Goal: Task Accomplishment & Management: Manage account settings

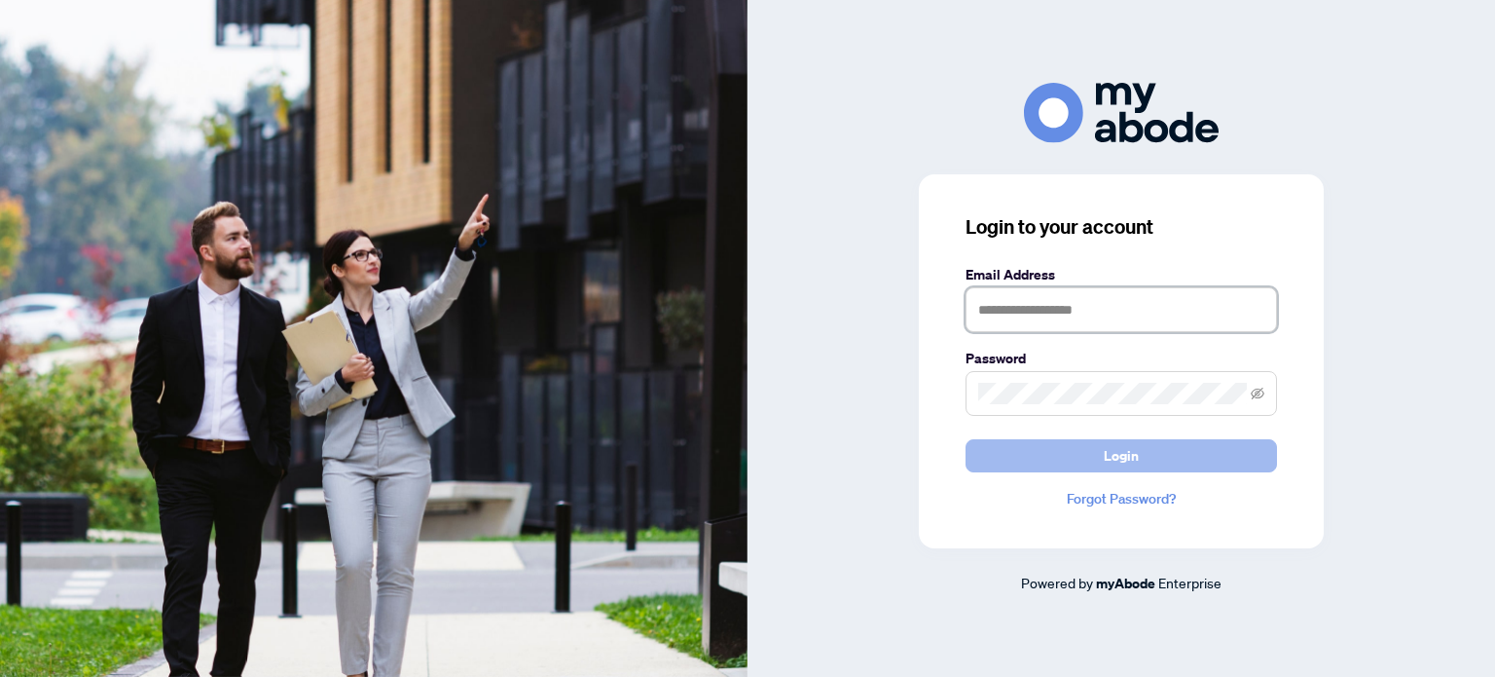
type input "**********"
click at [1016, 448] on button "Login" at bounding box center [1122, 455] width 312 height 33
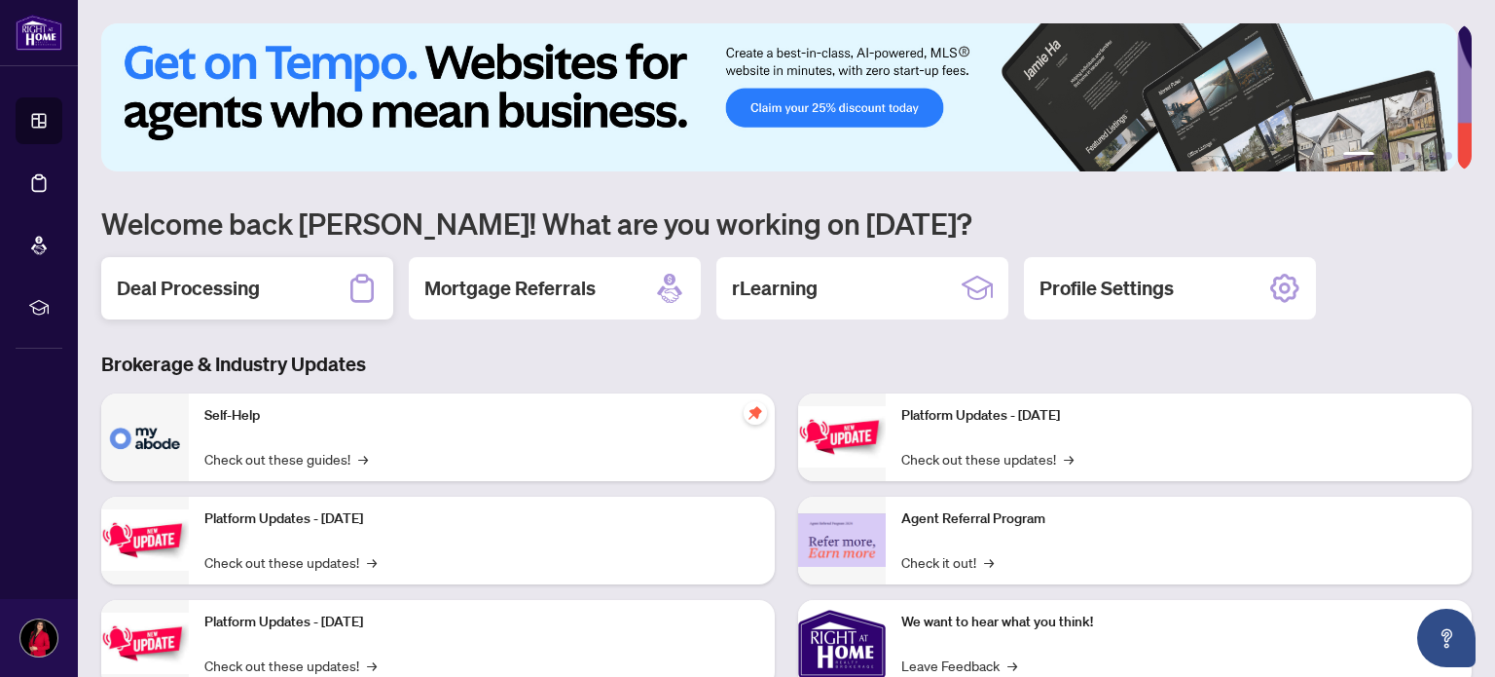
click at [203, 286] on h2 "Deal Processing" at bounding box center [188, 288] width 143 height 27
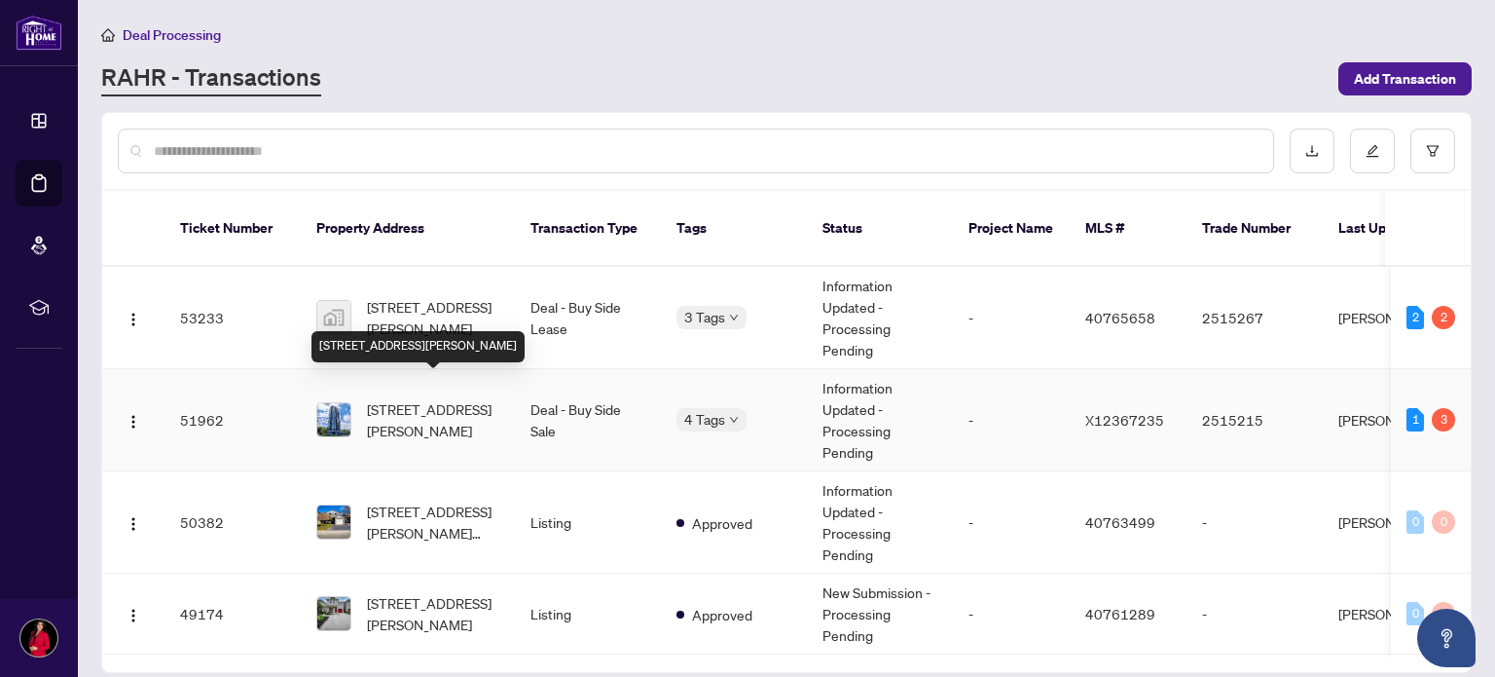
click at [446, 398] on span "[STREET_ADDRESS][PERSON_NAME]" at bounding box center [433, 419] width 132 height 43
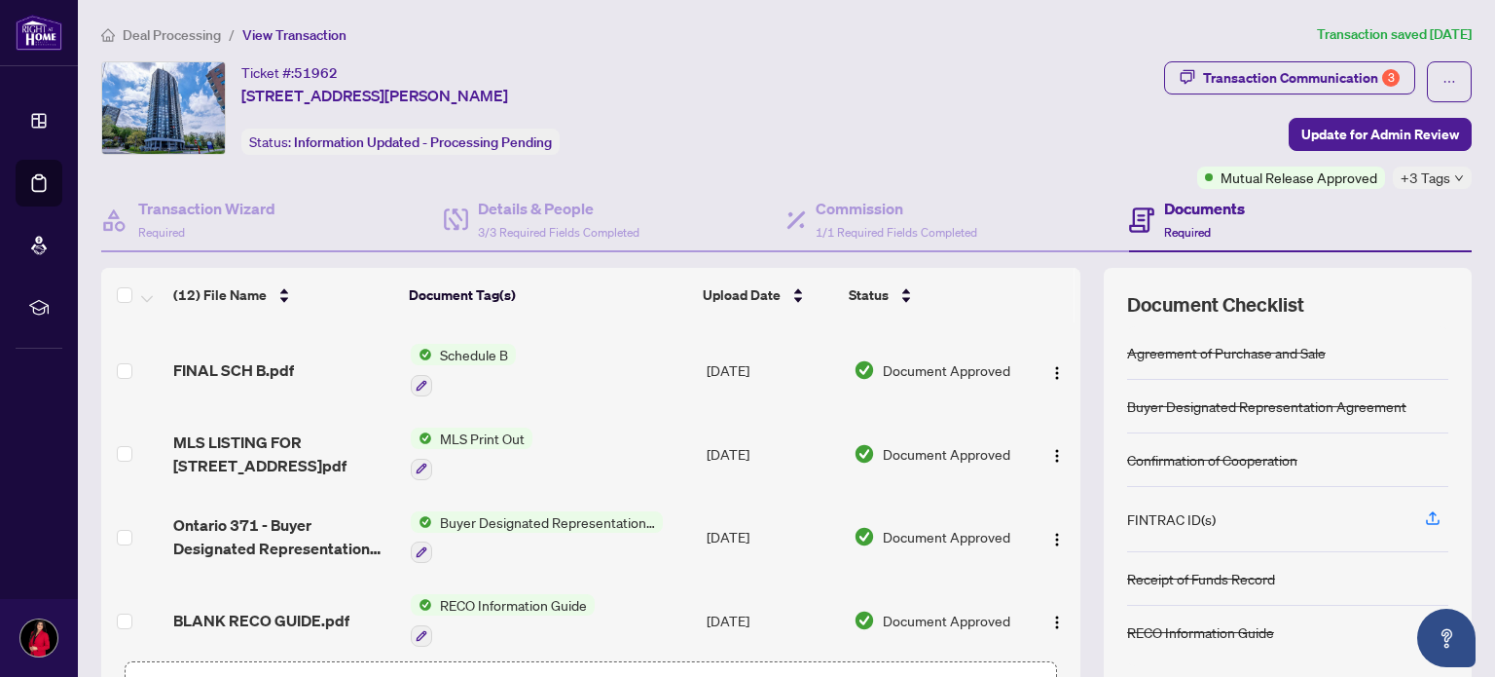
scroll to position [136, 0]
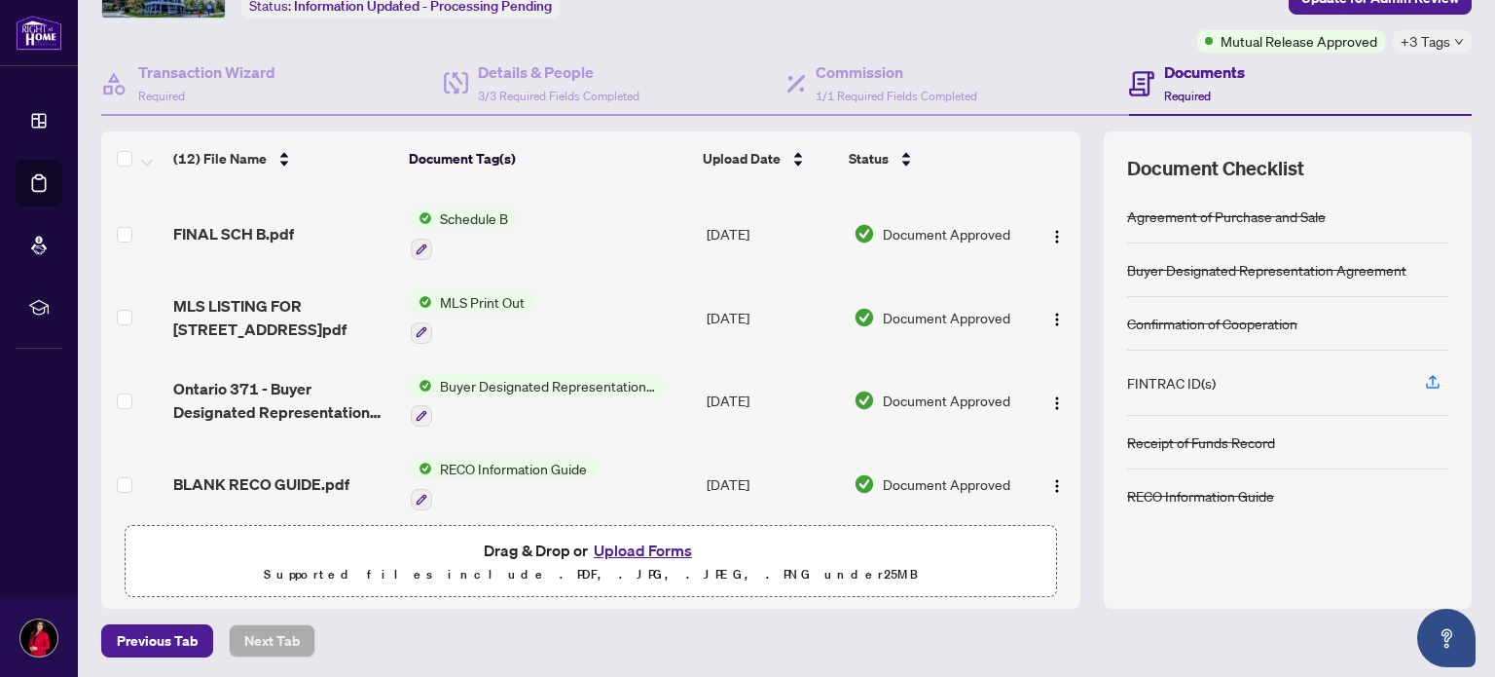
click at [615, 544] on button "Upload Forms" at bounding box center [643, 549] width 110 height 25
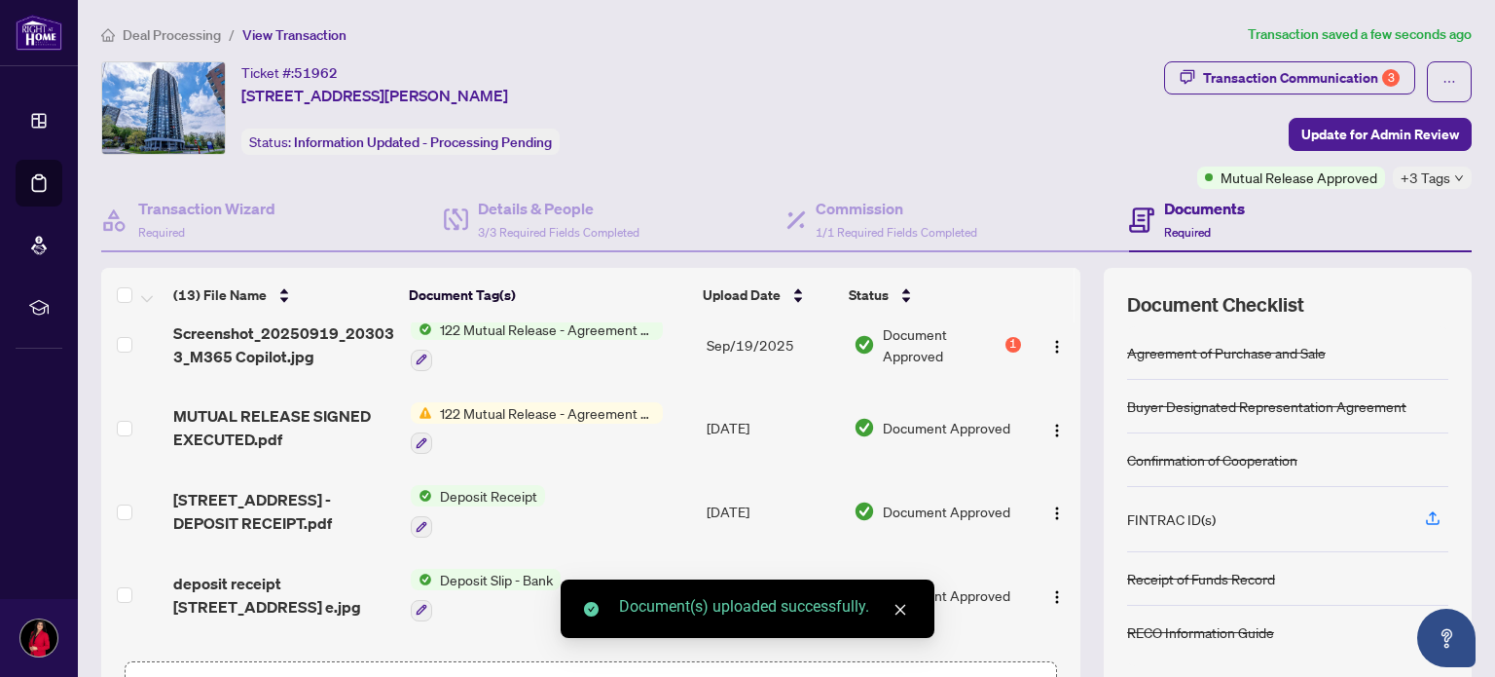
scroll to position [0, 0]
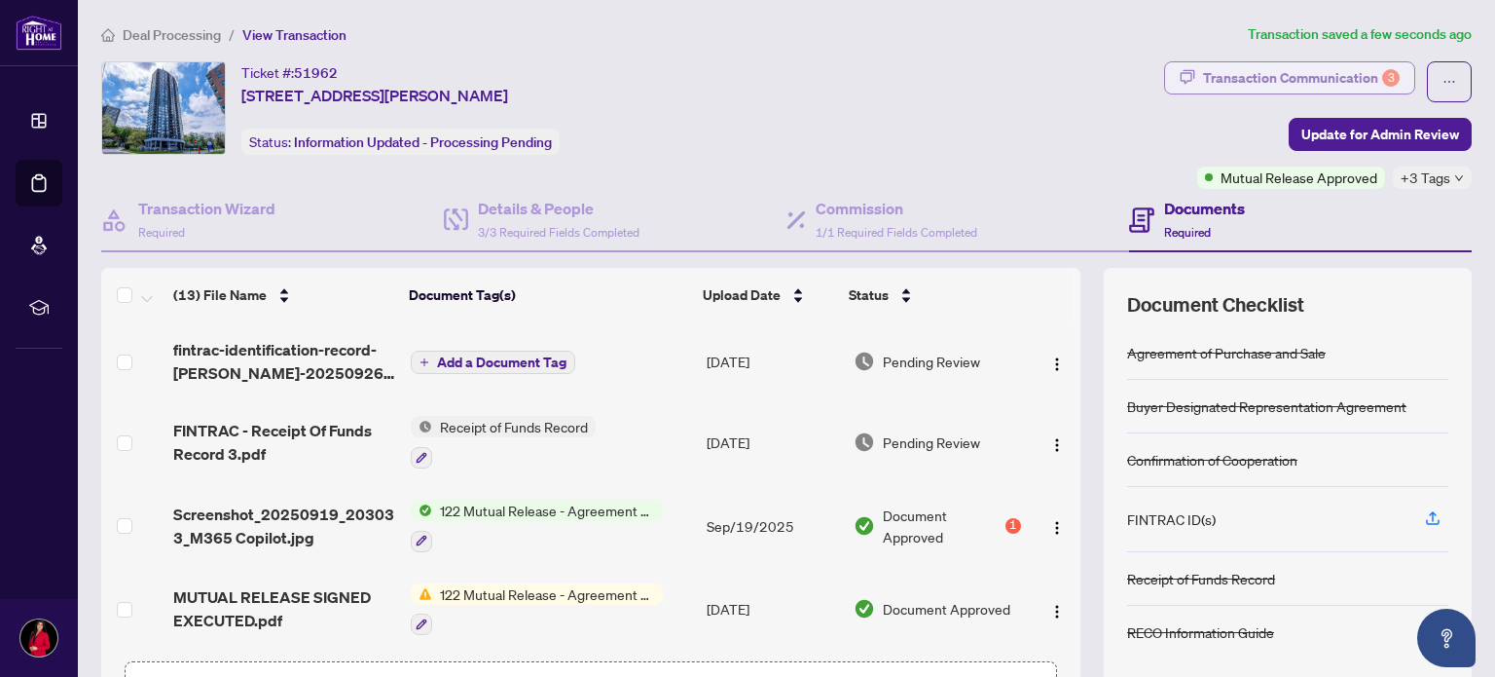
click at [1322, 78] on div "Transaction Communication 3" at bounding box center [1301, 77] width 197 height 31
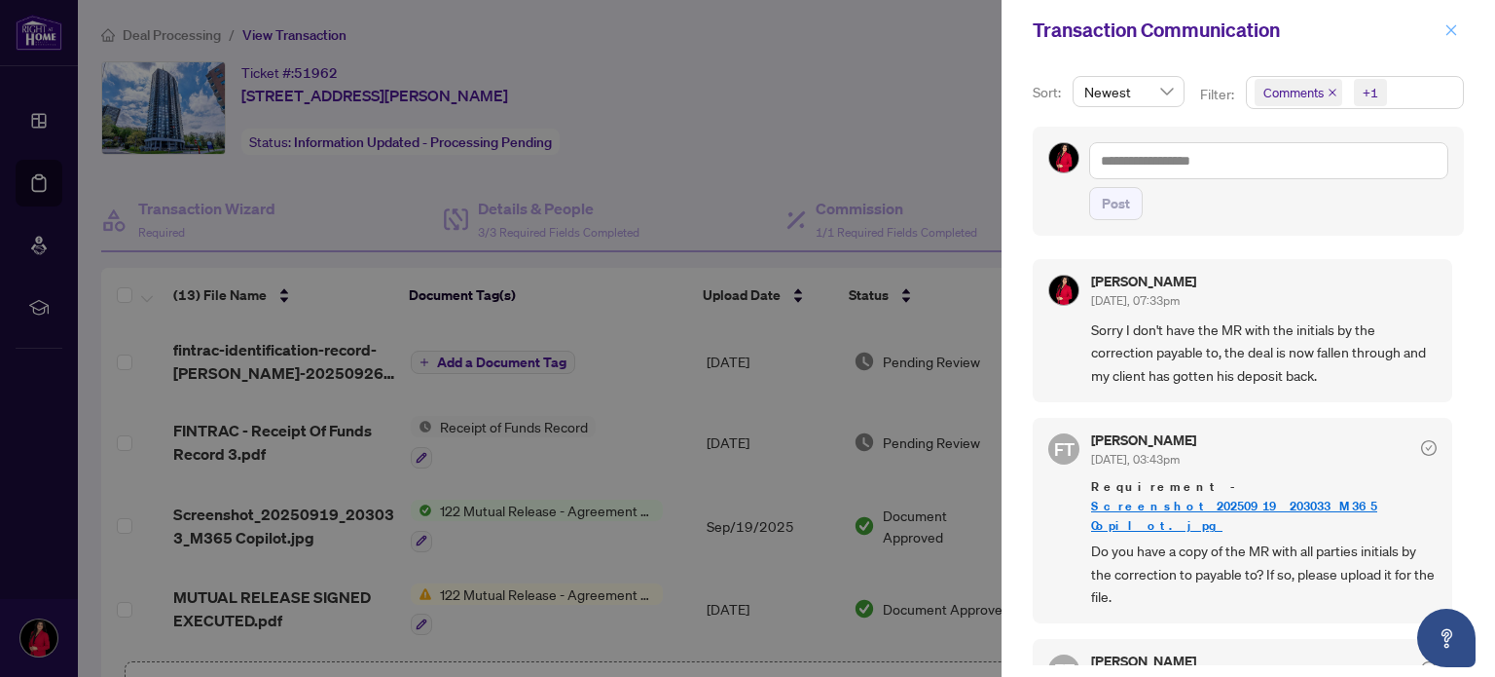
click at [1450, 21] on span "button" at bounding box center [1452, 30] width 14 height 31
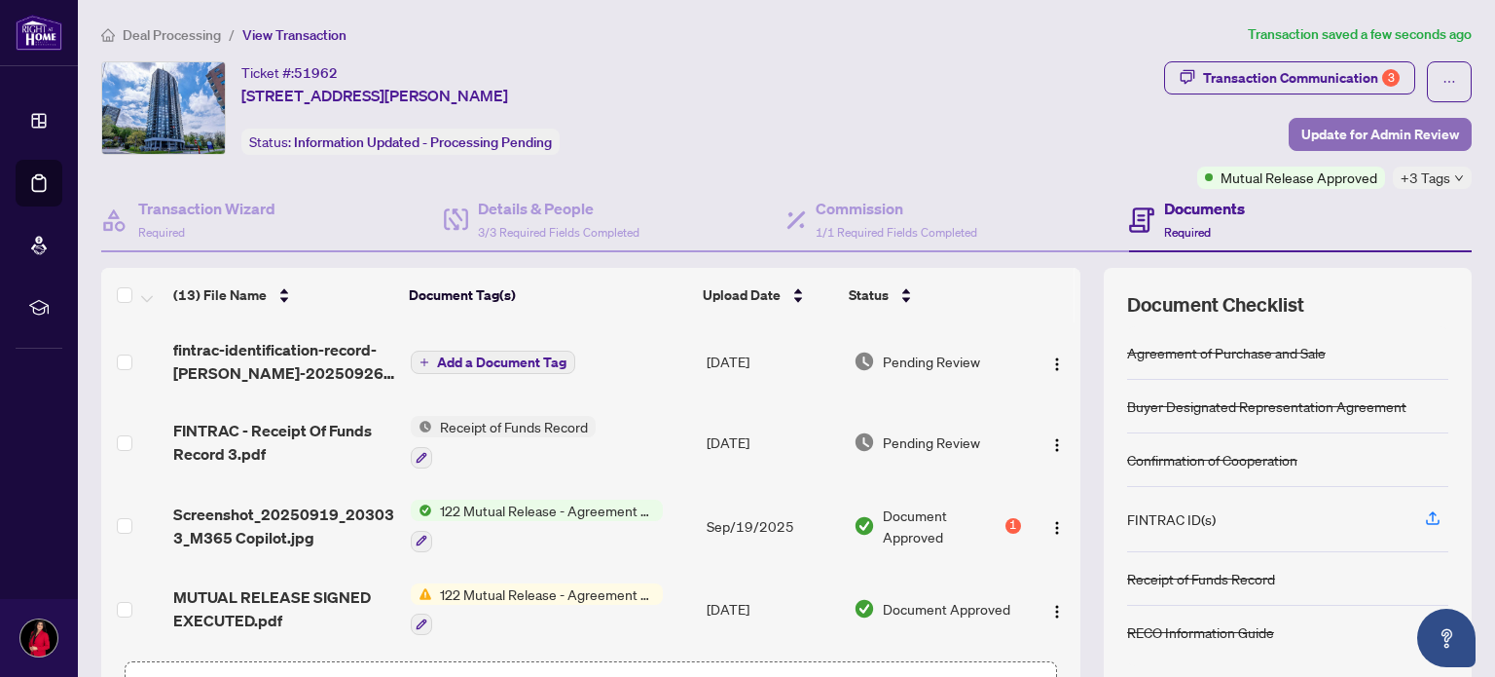
click at [1347, 131] on span "Update for Admin Review" at bounding box center [1381, 134] width 158 height 31
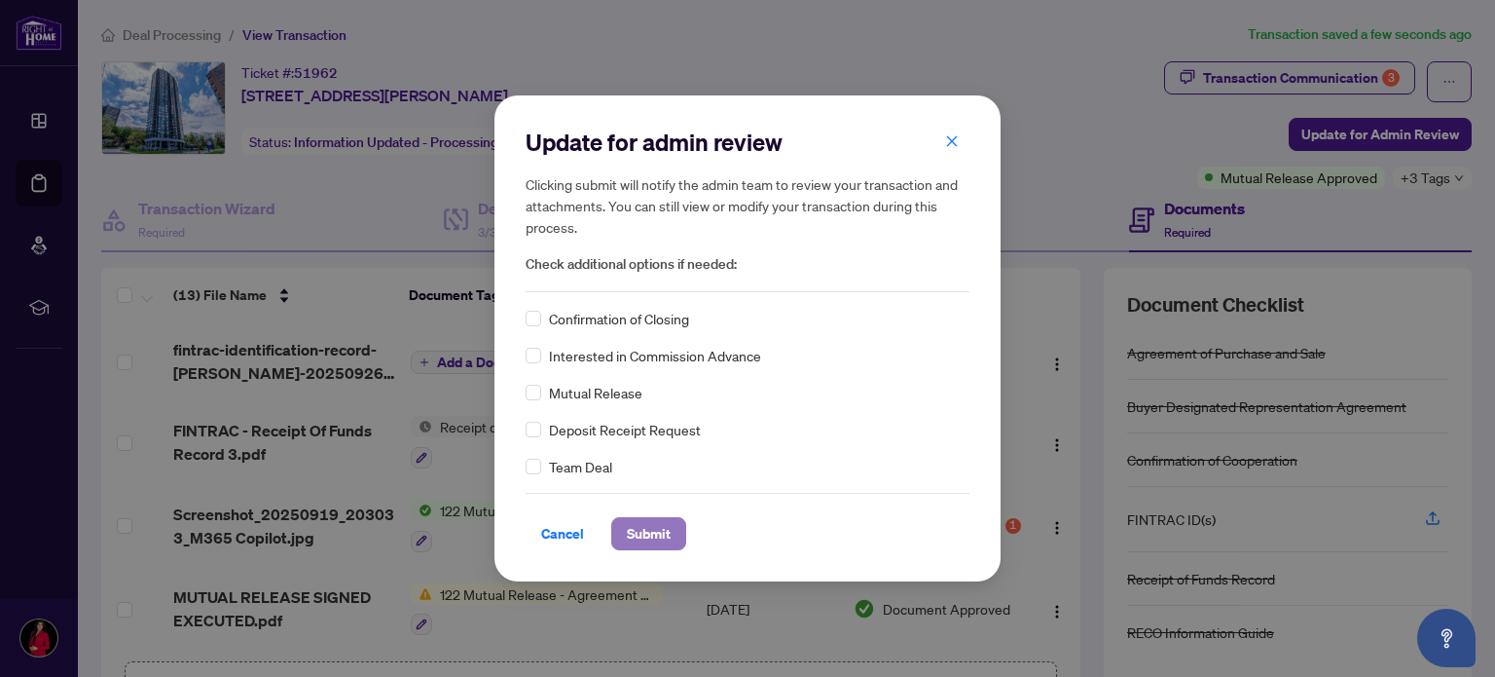
click at [644, 534] on span "Submit" at bounding box center [649, 533] width 44 height 31
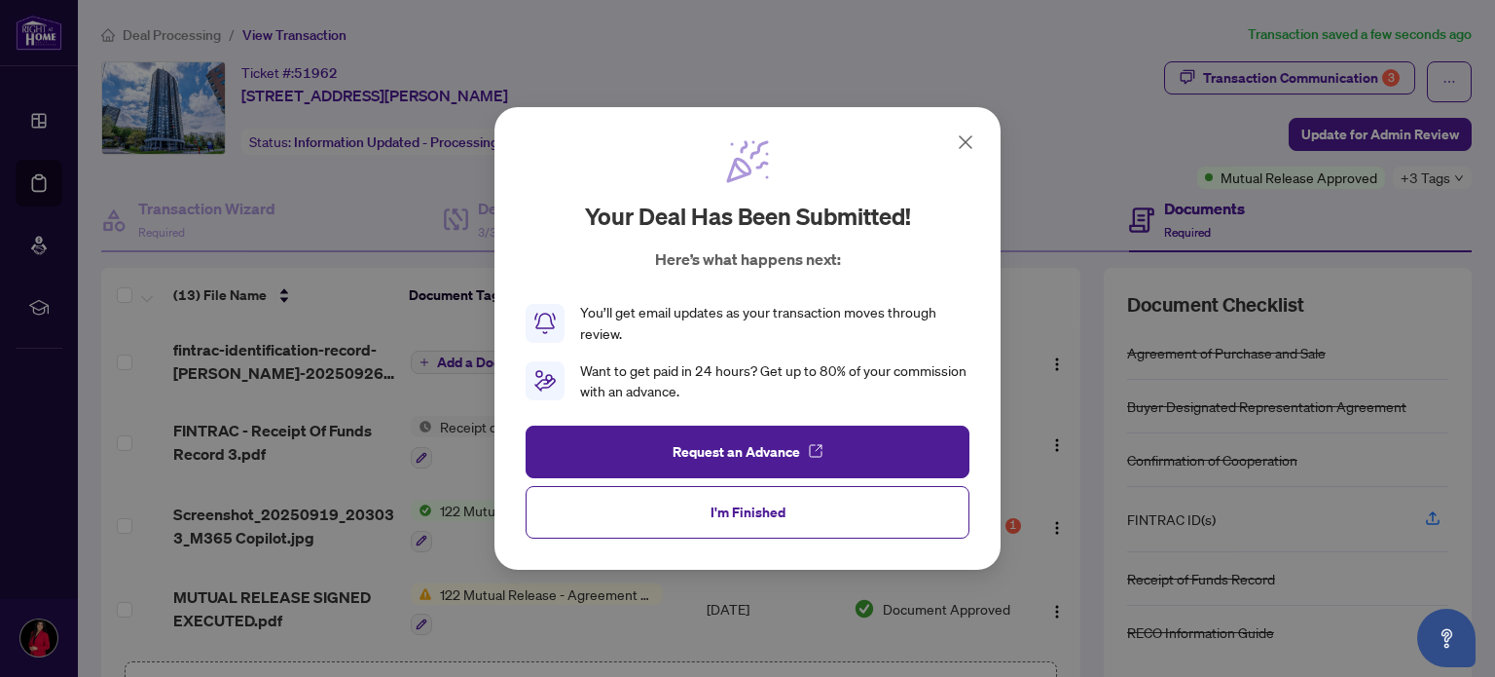
click at [962, 143] on icon at bounding box center [965, 141] width 23 height 23
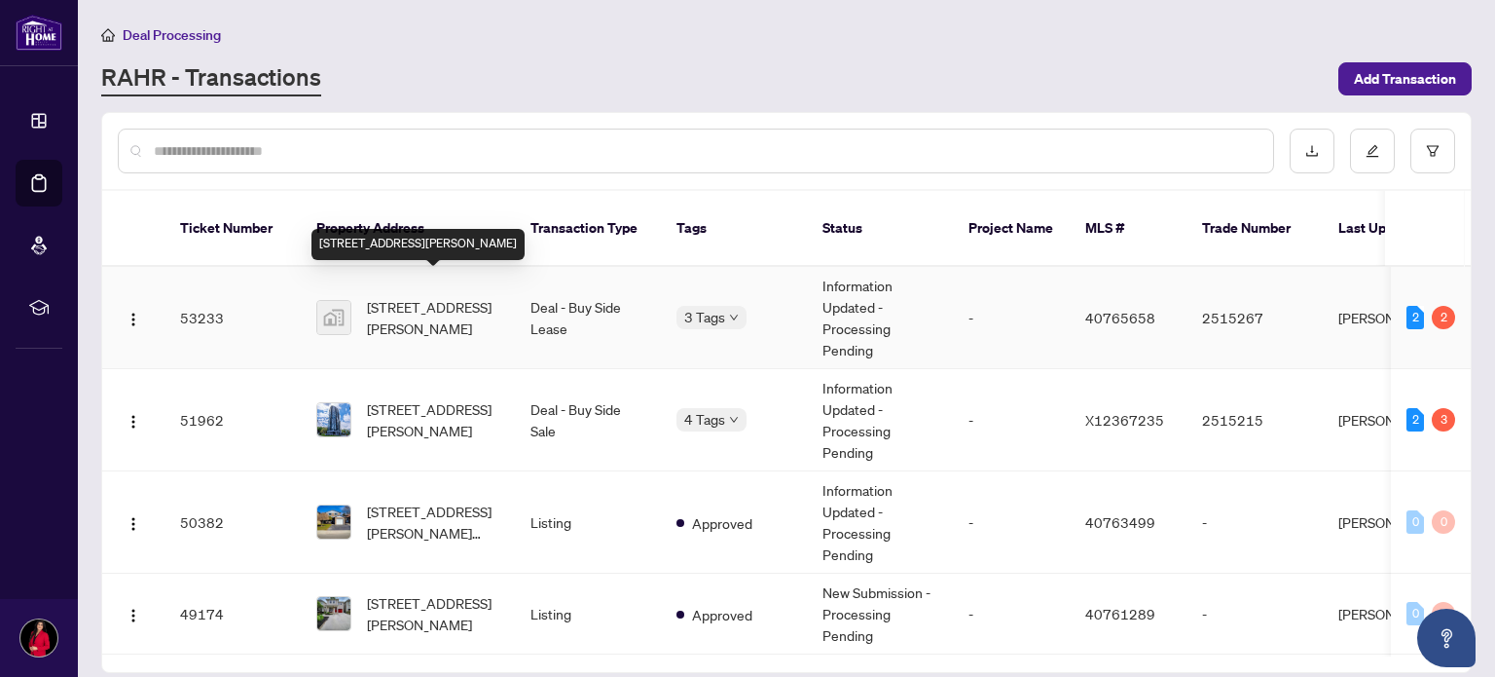
click at [448, 296] on span "[STREET_ADDRESS][PERSON_NAME]" at bounding box center [433, 317] width 132 height 43
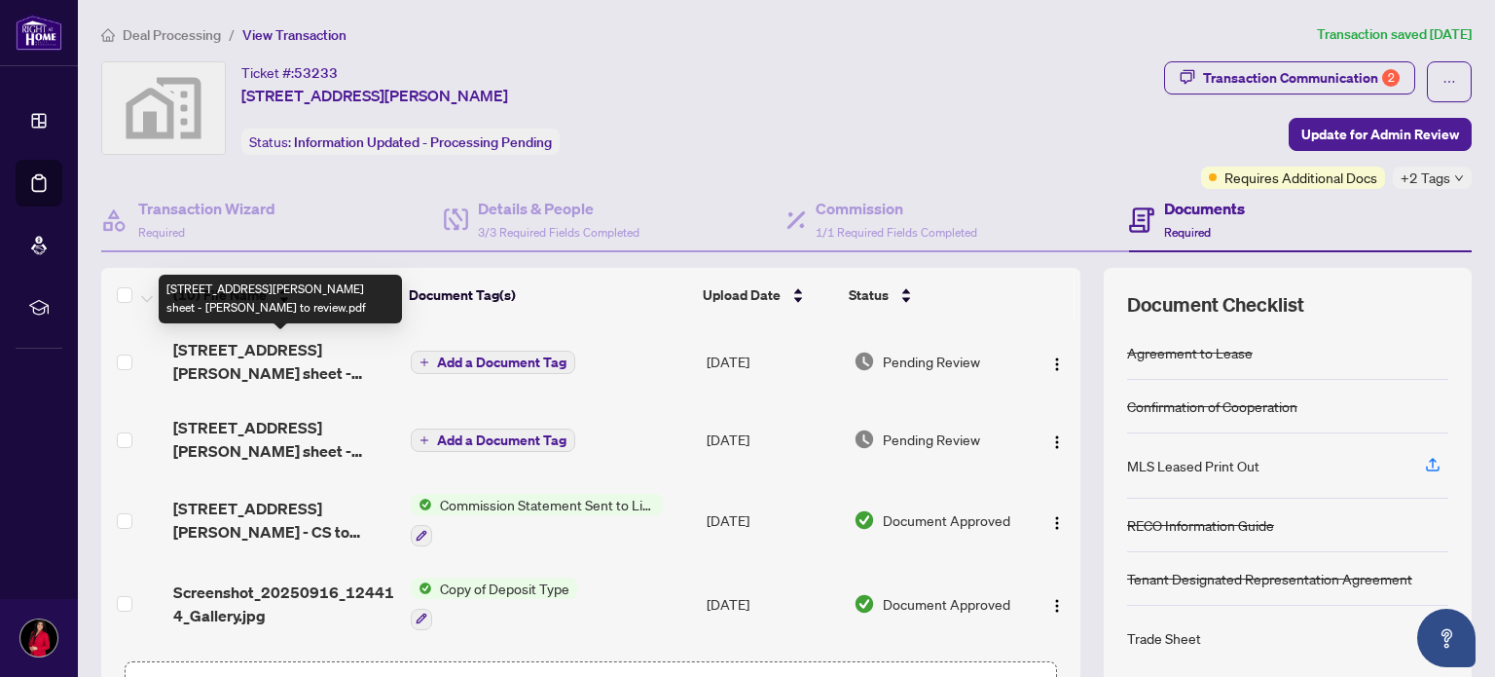
click at [323, 354] on span "[STREET_ADDRESS][PERSON_NAME] sheet - [PERSON_NAME] to review.pdf" at bounding box center [283, 361] width 221 height 47
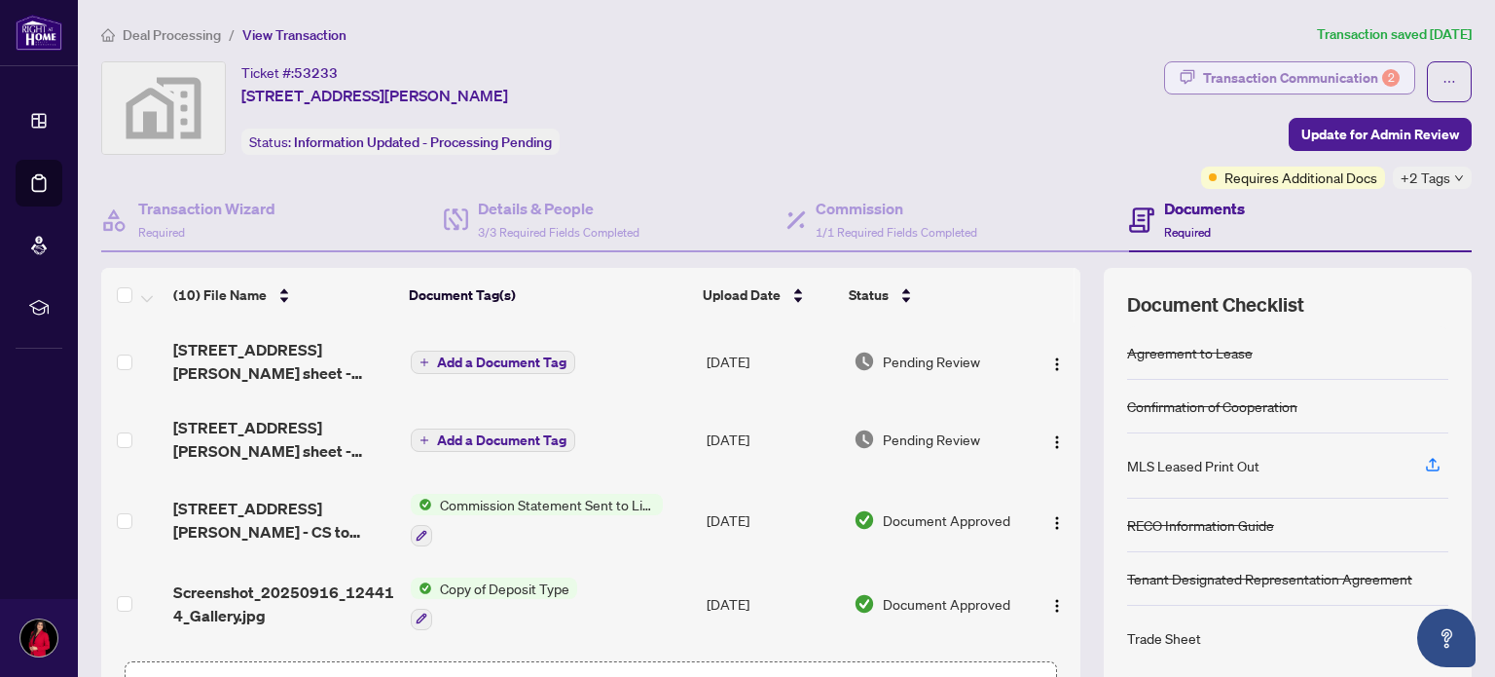
click at [1249, 83] on div "Transaction Communication 2" at bounding box center [1301, 77] width 197 height 31
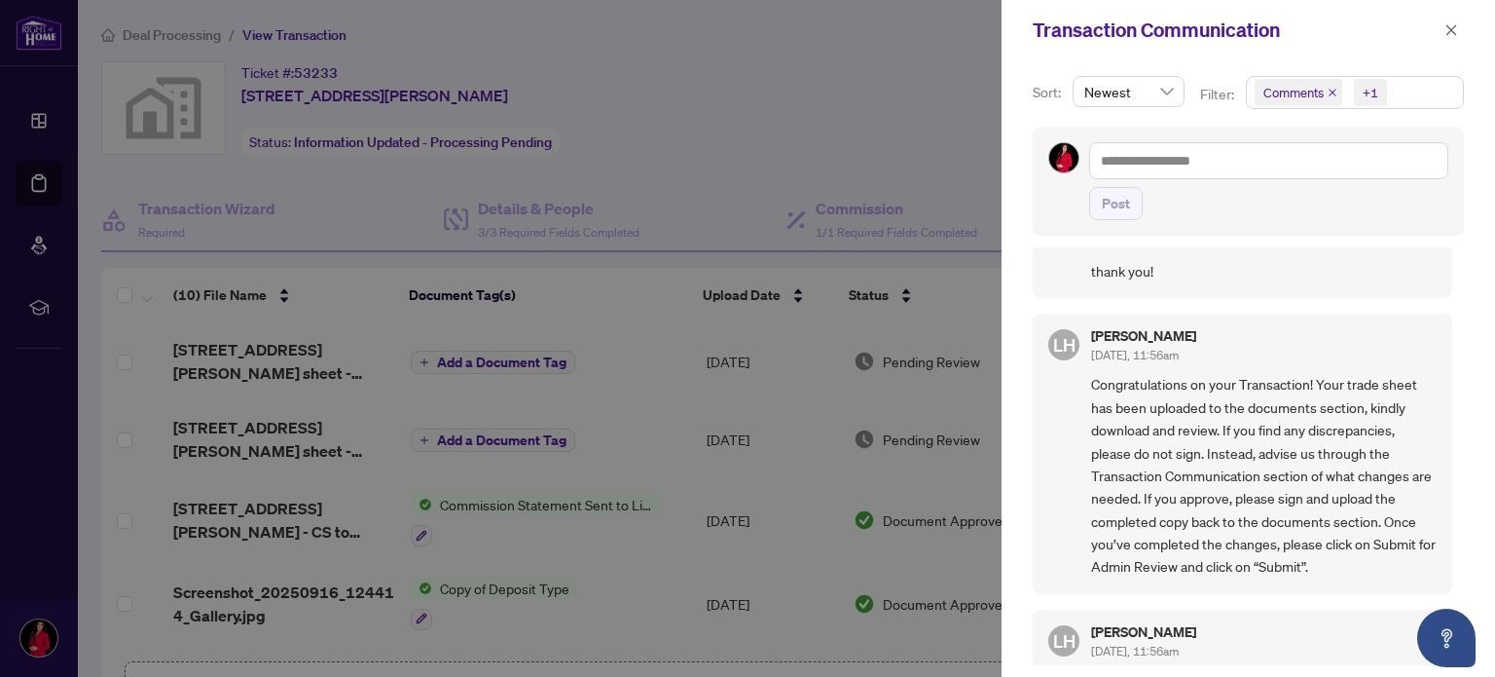
scroll to position [244, 0]
click at [1449, 25] on icon "close" at bounding box center [1452, 30] width 14 height 14
